Goal: Information Seeking & Learning: Learn about a topic

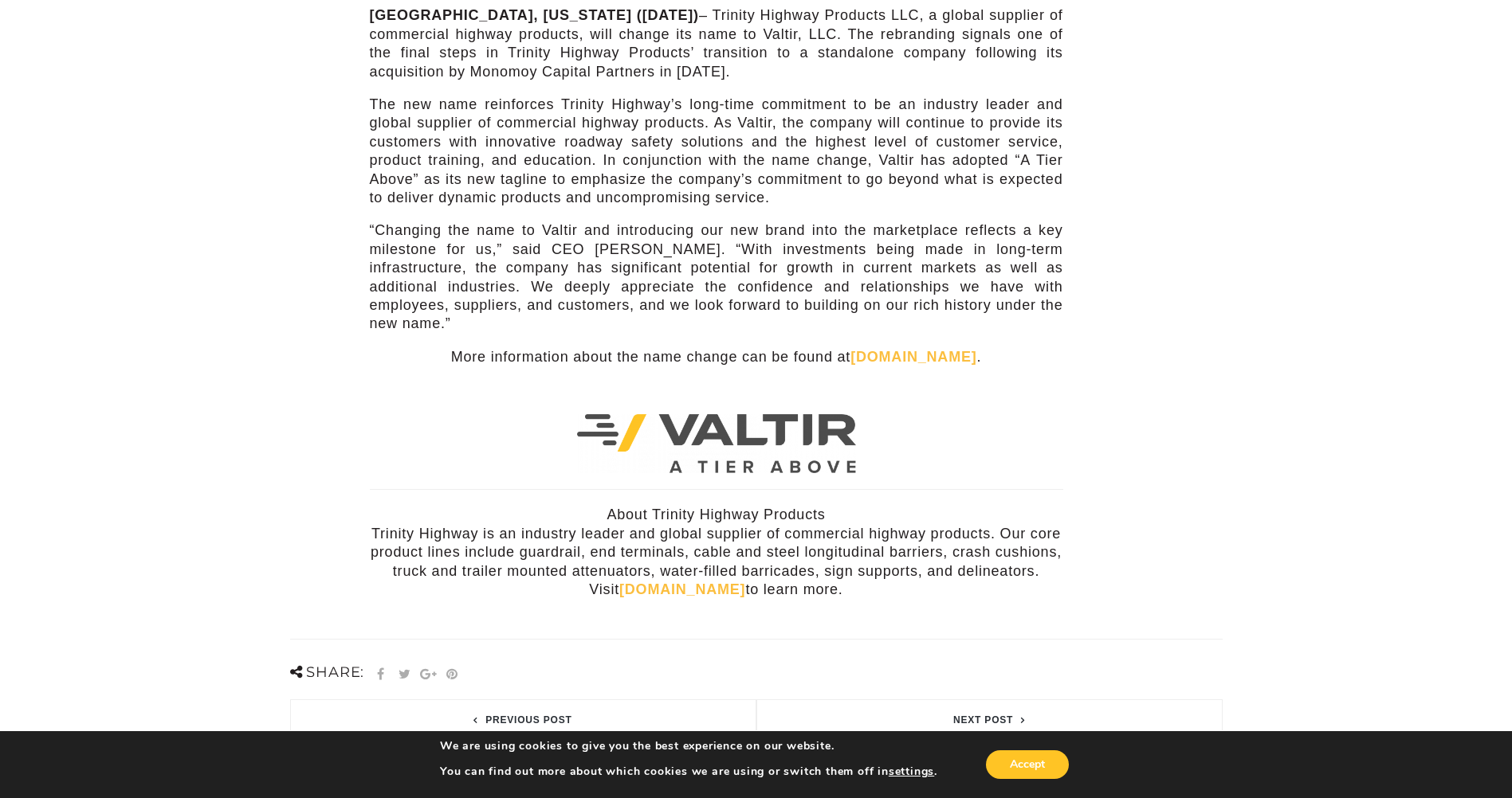
scroll to position [319, 0]
click at [924, 348] on link "Valtir.com" at bounding box center [913, 356] width 126 height 16
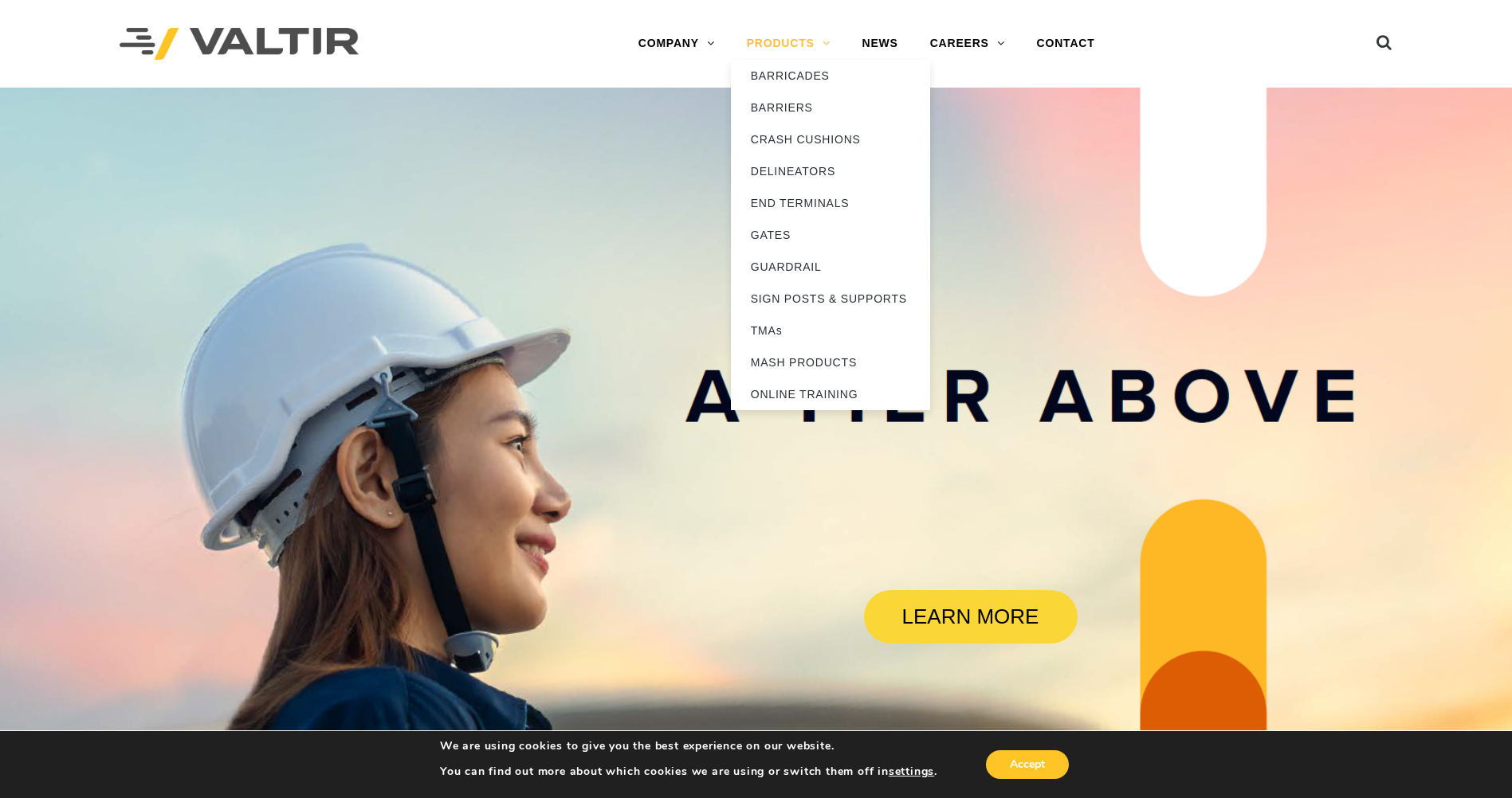
click at [800, 57] on link "PRODUCTS" at bounding box center [789, 43] width 116 height 32
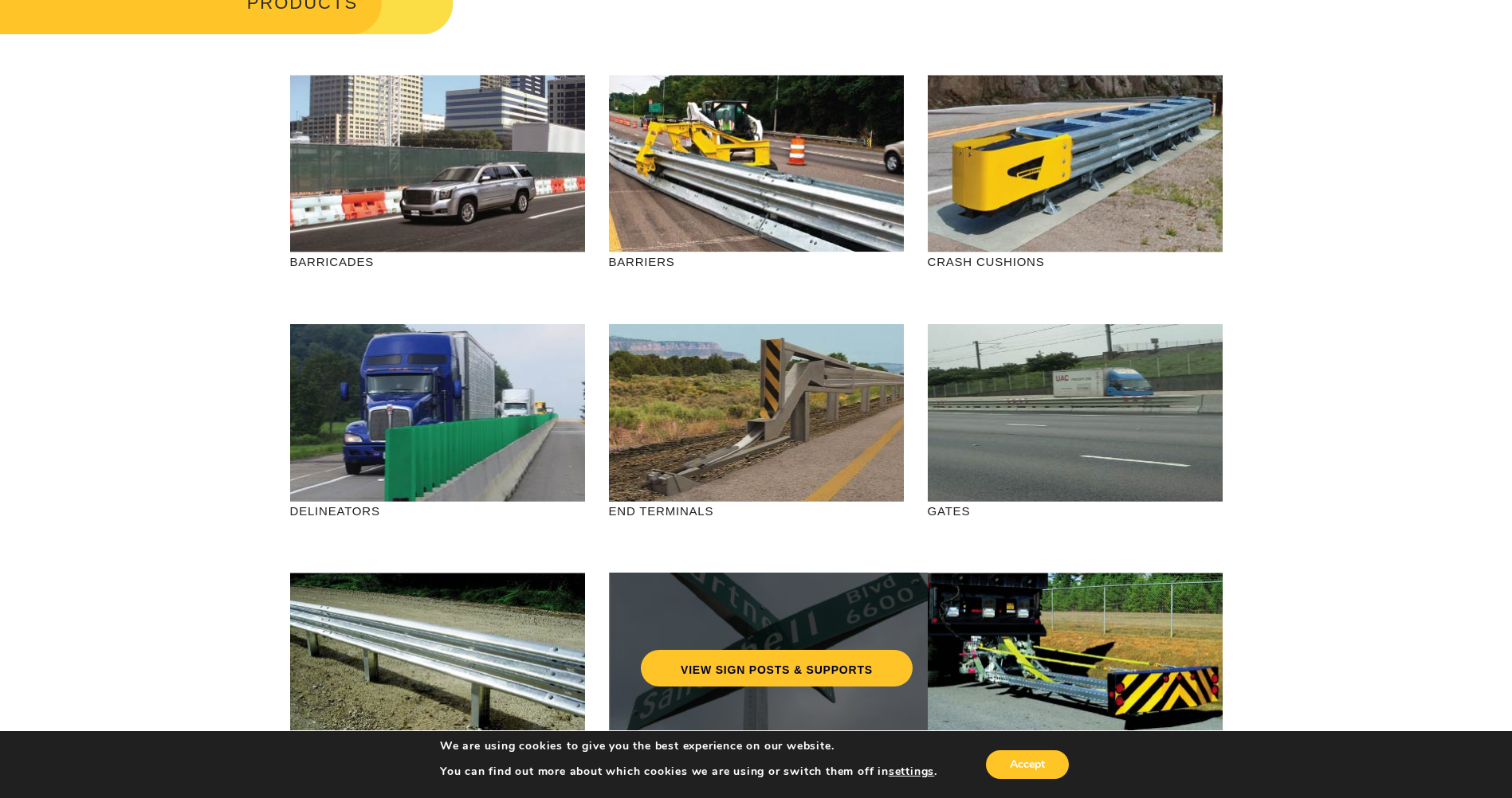
scroll to position [319, 0]
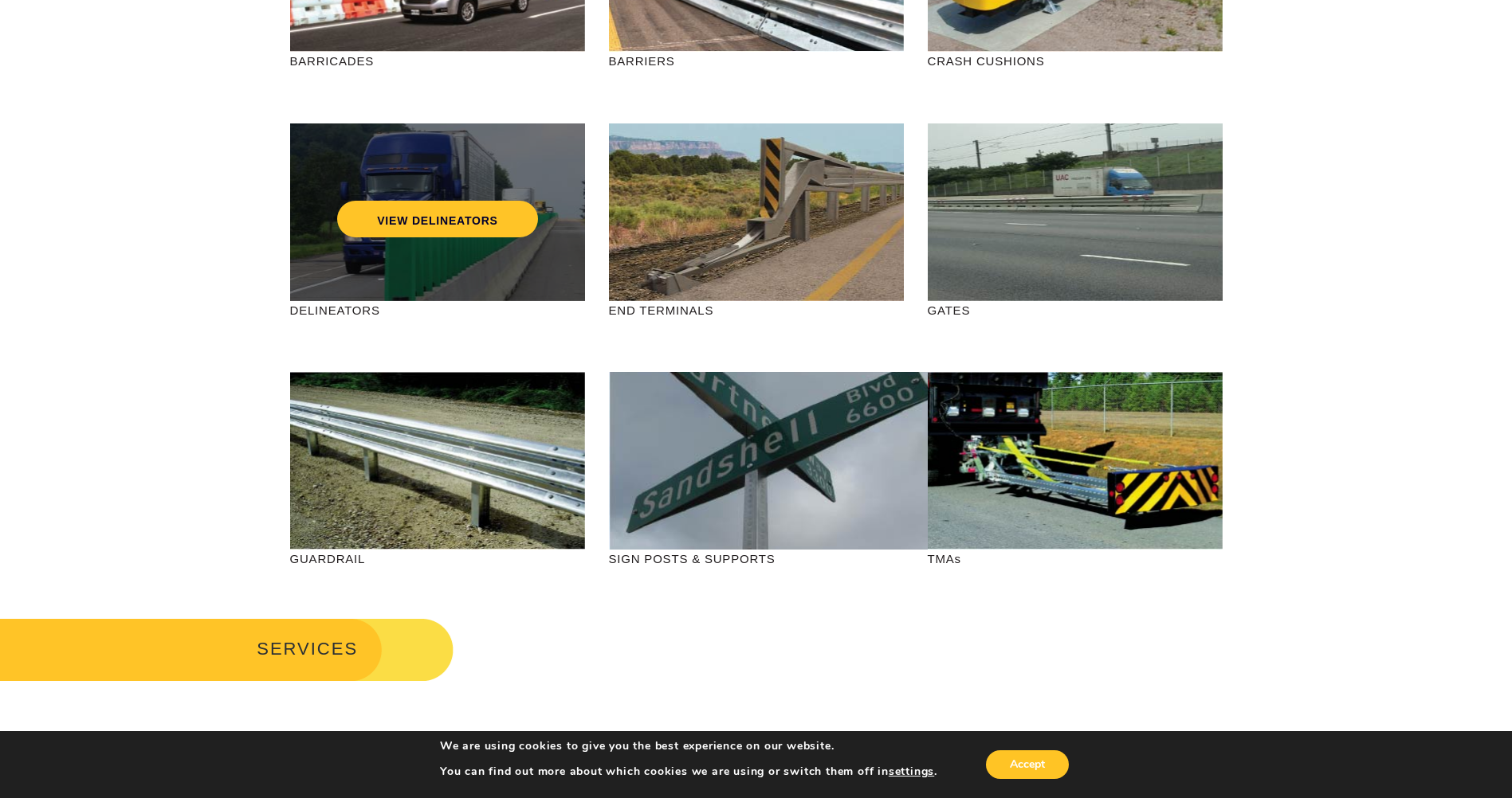
click at [417, 289] on div "VIEW DELINEATORS" at bounding box center [437, 212] width 295 height 178
click at [398, 295] on div "VIEW DELINEATORS" at bounding box center [437, 212] width 295 height 178
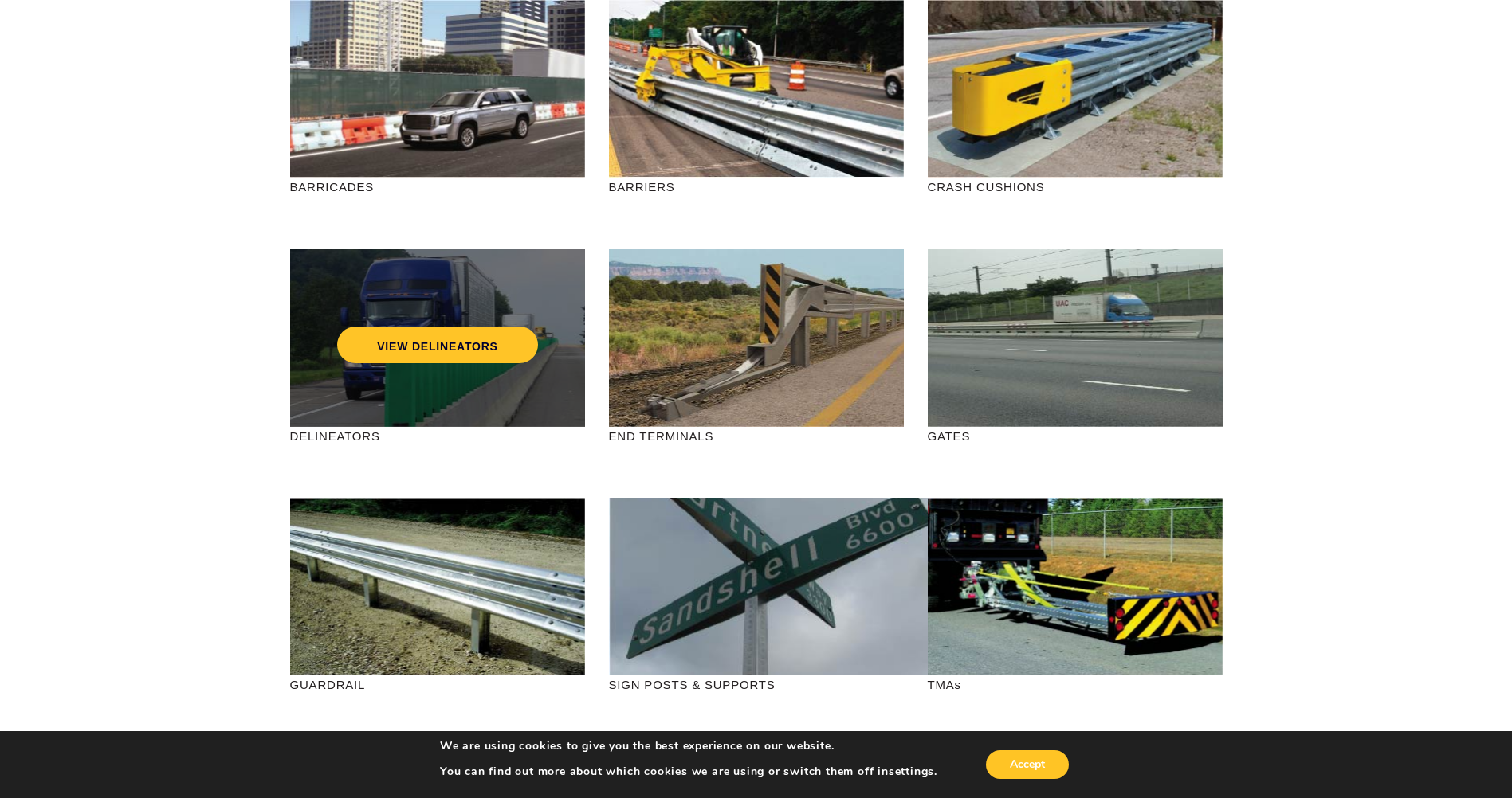
scroll to position [79, 0]
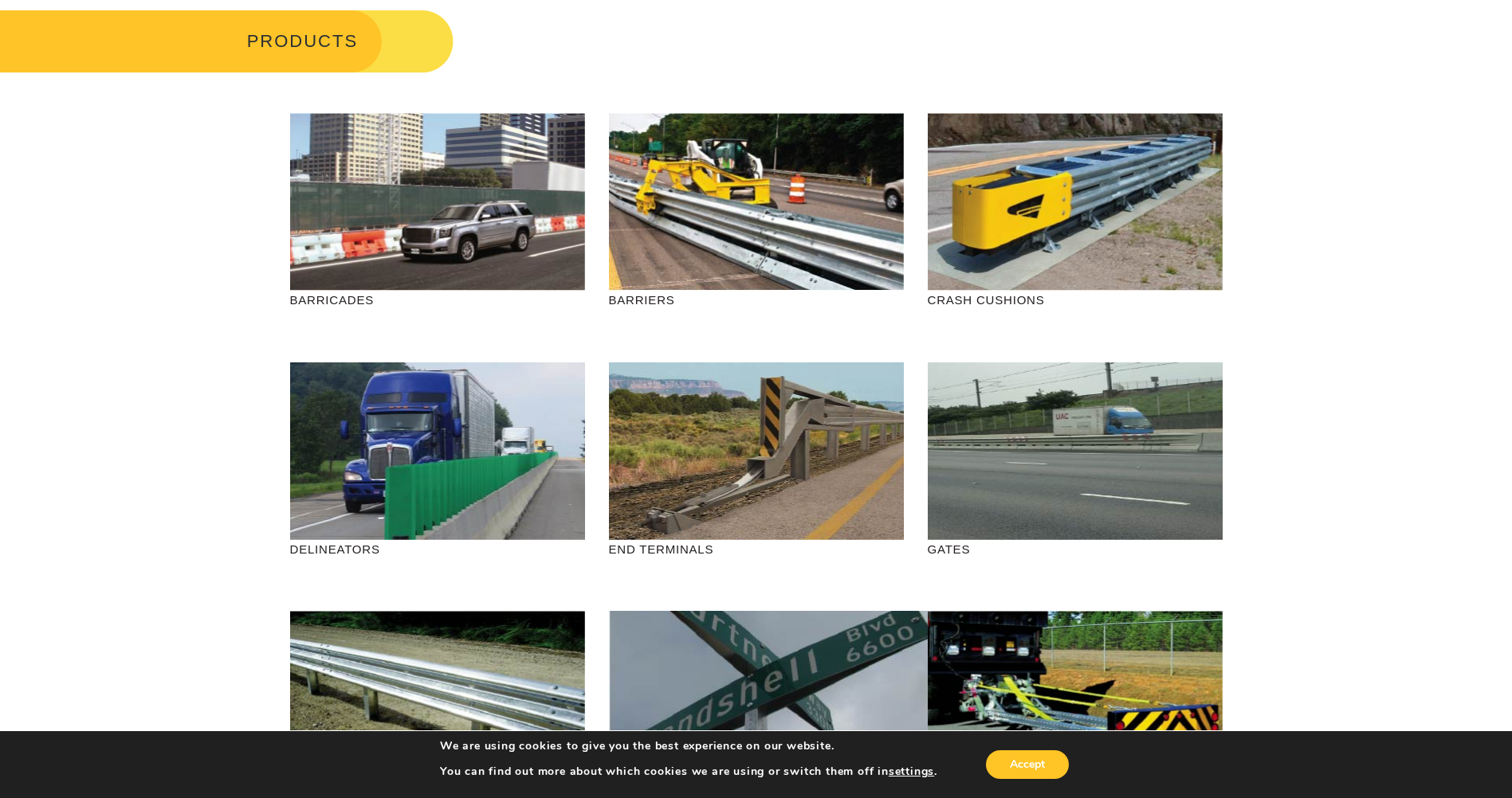
click at [327, 554] on p "DELINEATORS" at bounding box center [437, 548] width 295 height 18
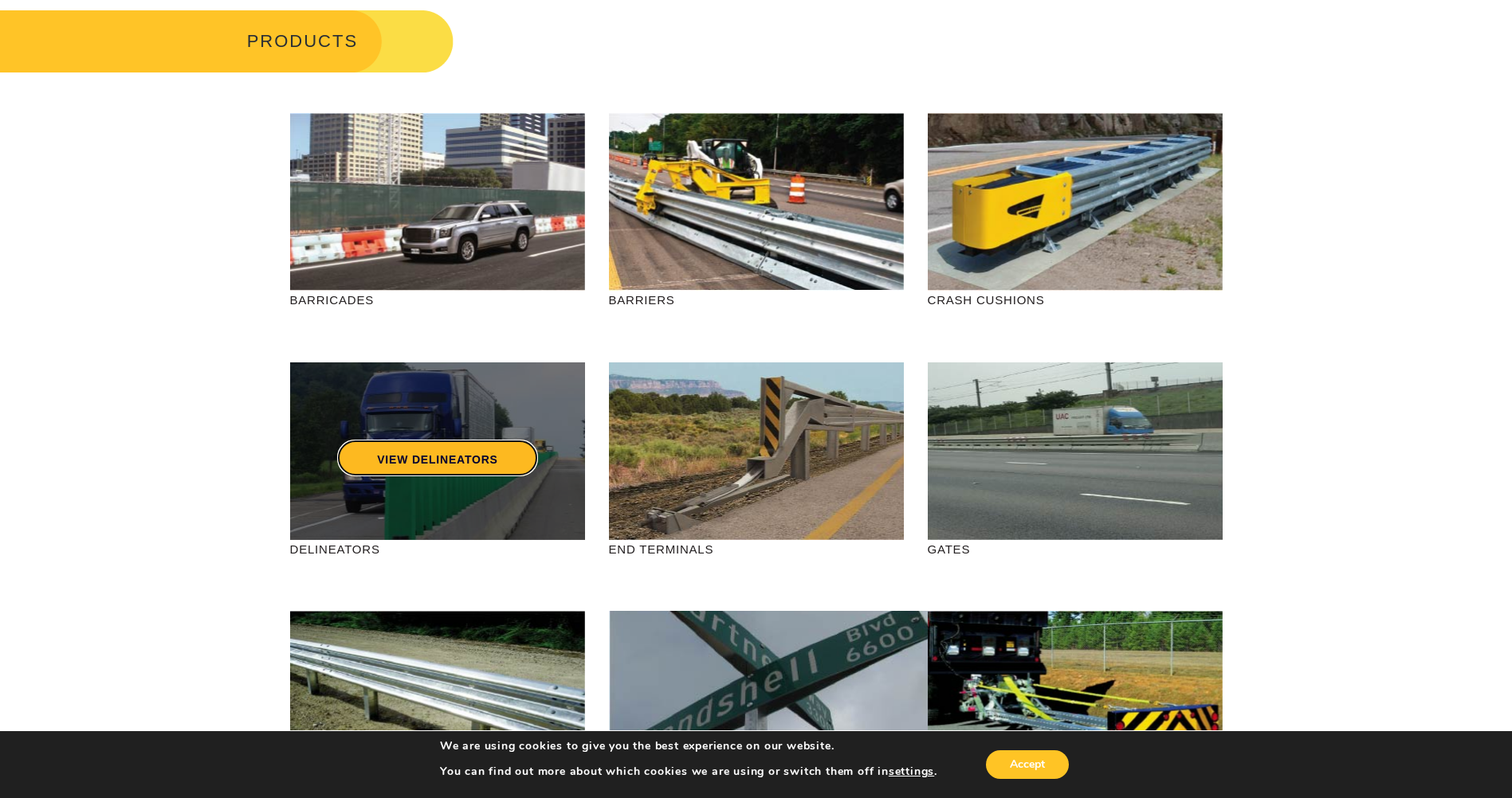
click at [350, 459] on link "VIEW DELINEATORS" at bounding box center [437, 458] width 200 height 36
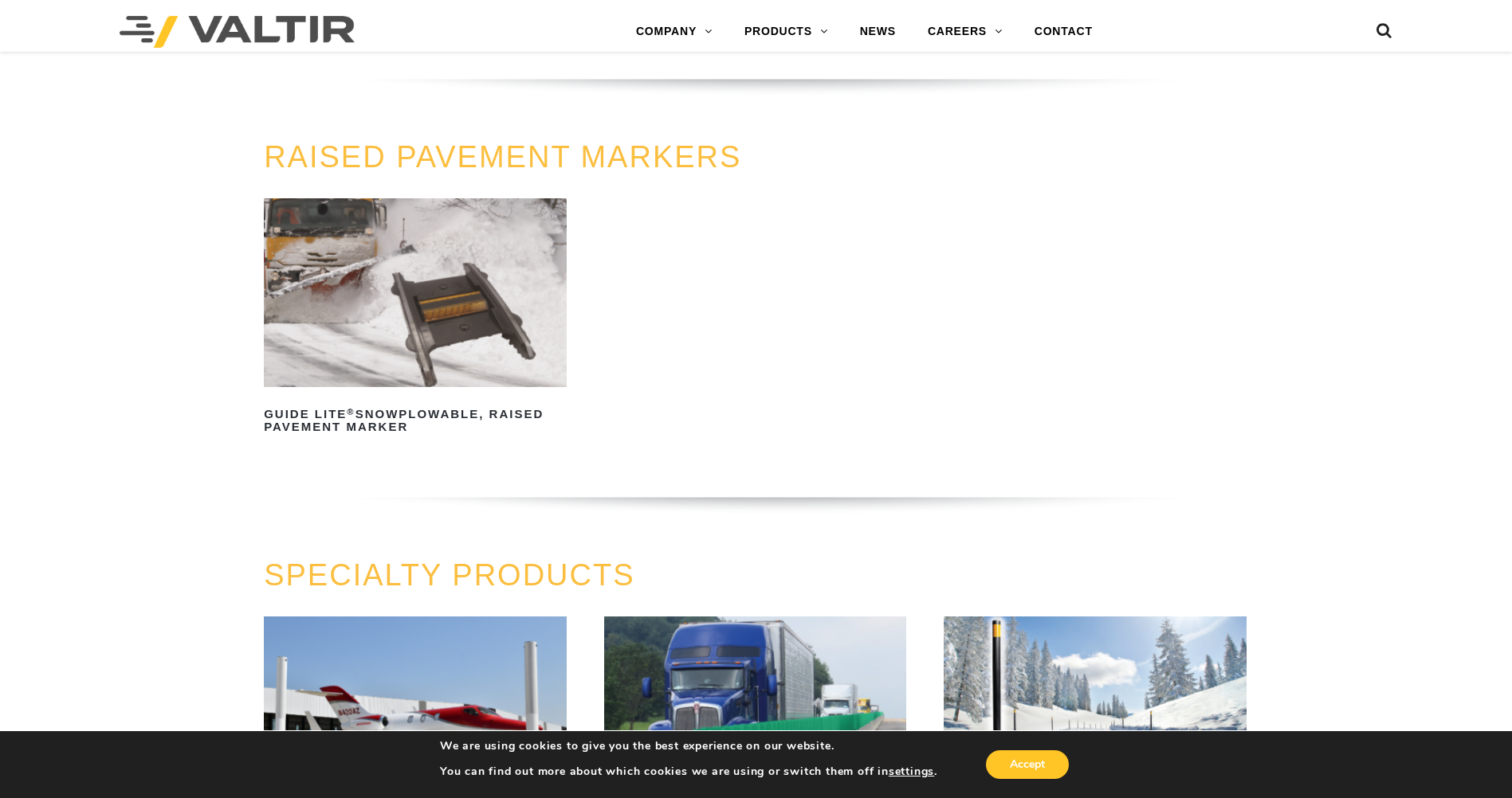
scroll to position [877, 0]
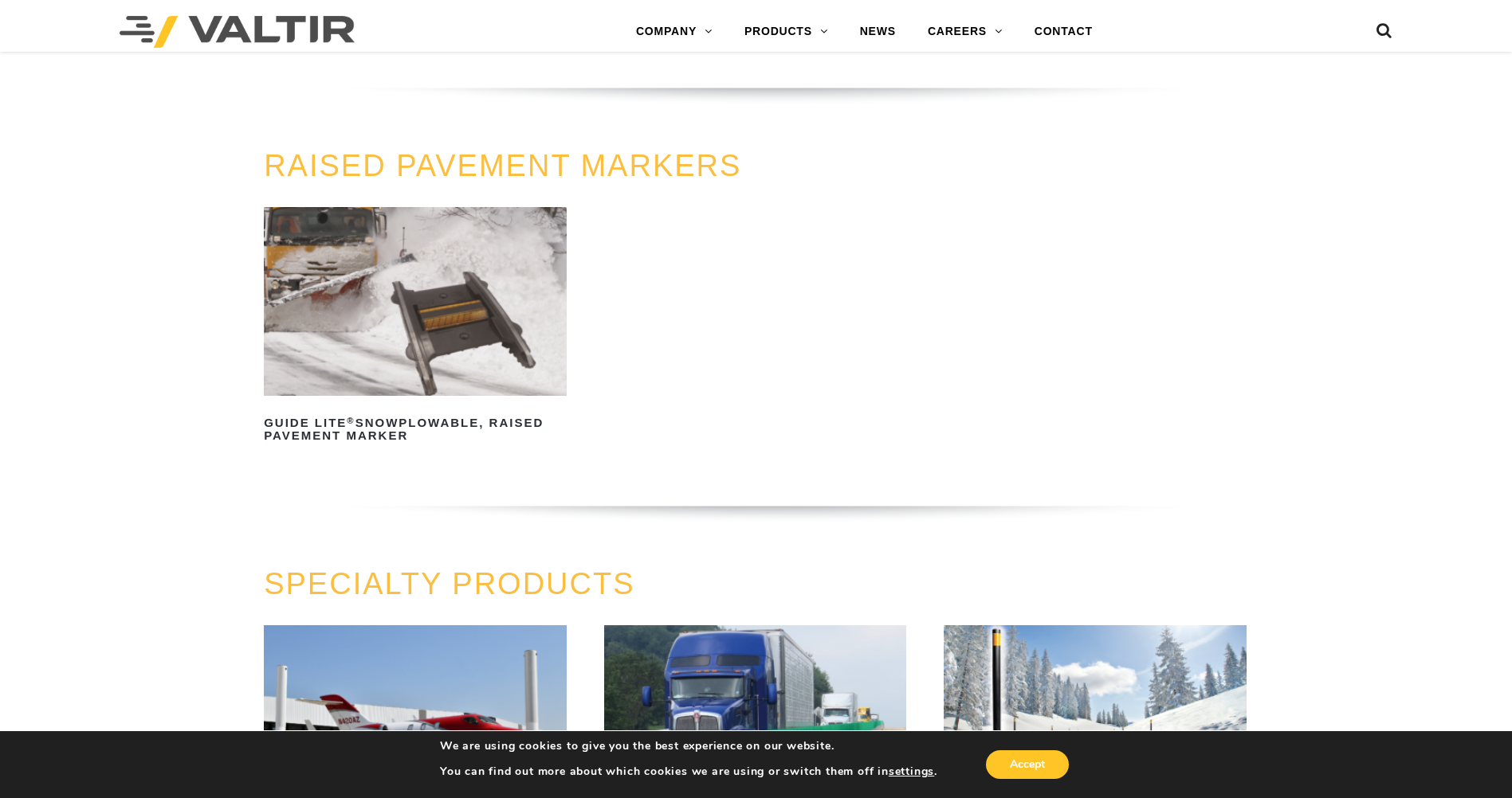
click at [636, 176] on link "RAISED PAVEMENT MARKERS" at bounding box center [502, 166] width 478 height 34
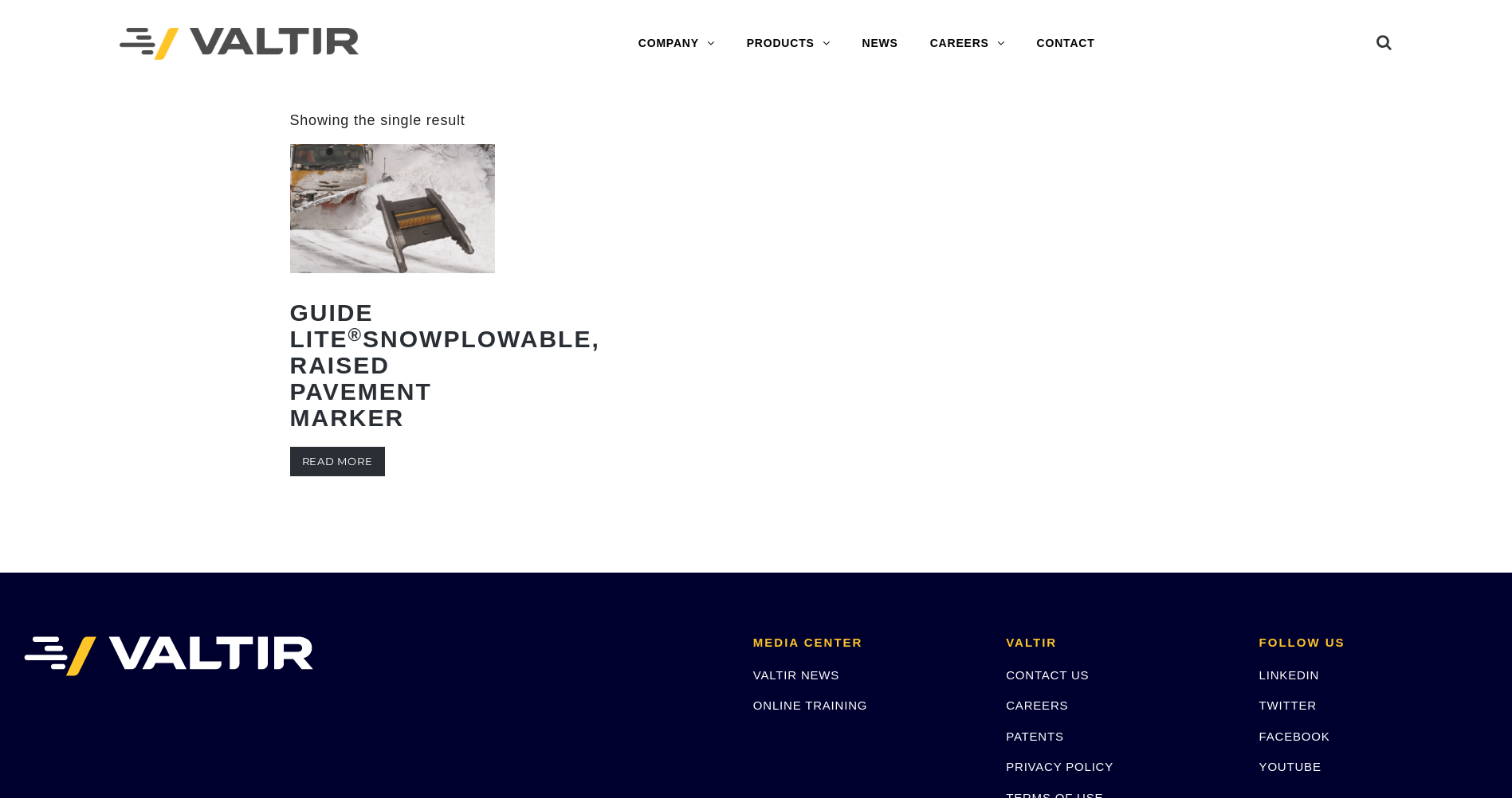
click at [370, 472] on link "Read more" at bounding box center [338, 462] width 95 height 29
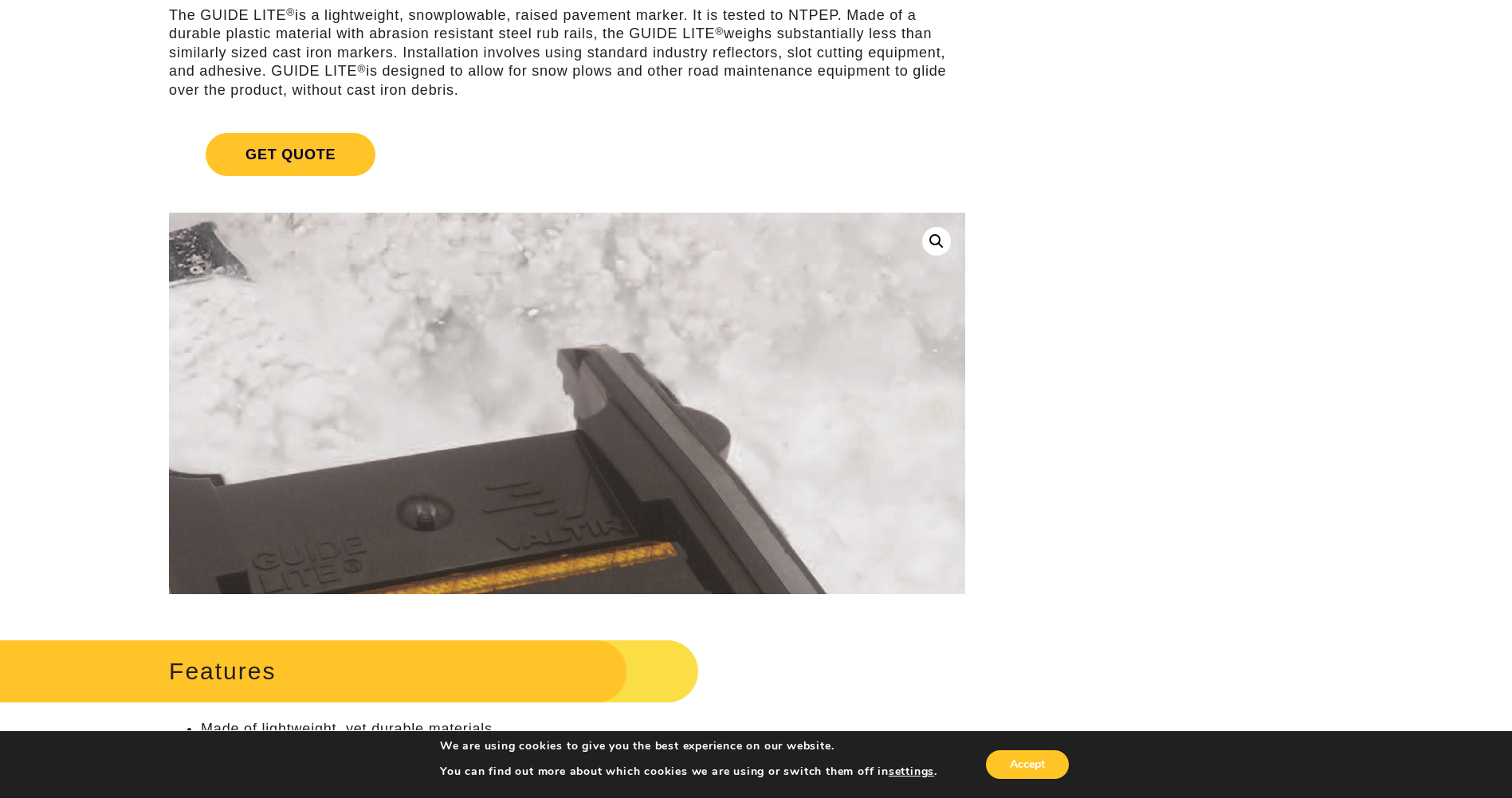
scroll to position [79, 0]
